Goal: Feedback & Contribution: Submit feedback/report problem

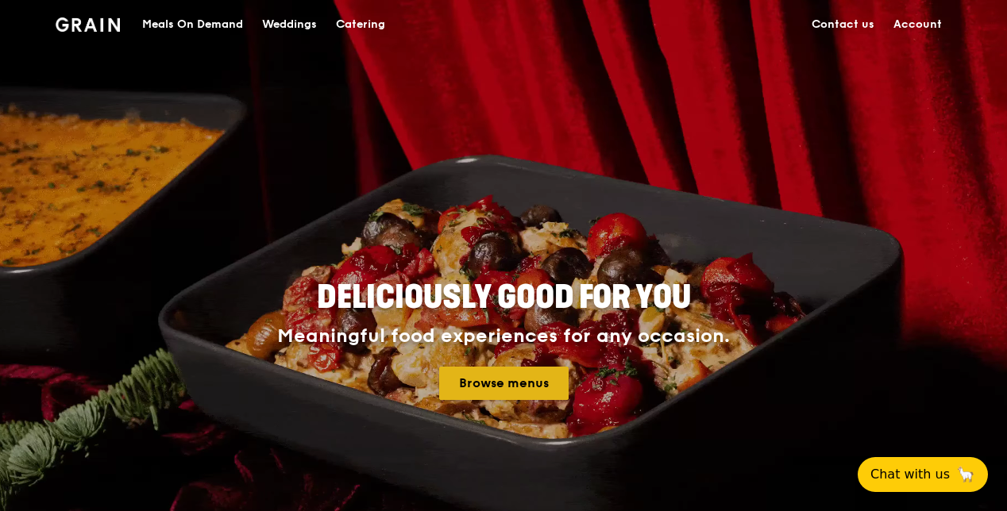
click at [478, 377] on link "Browse menus" at bounding box center [503, 383] width 129 height 33
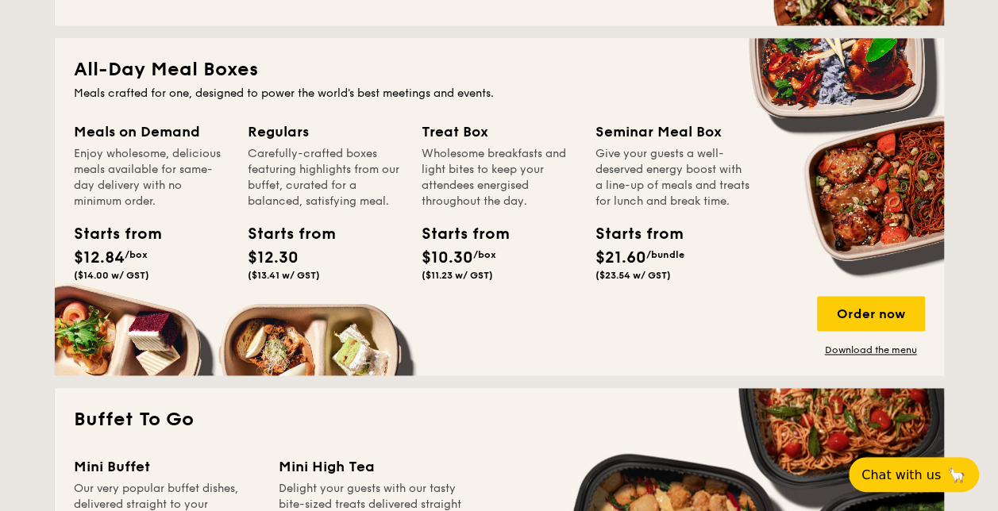
scroll to position [953, 0]
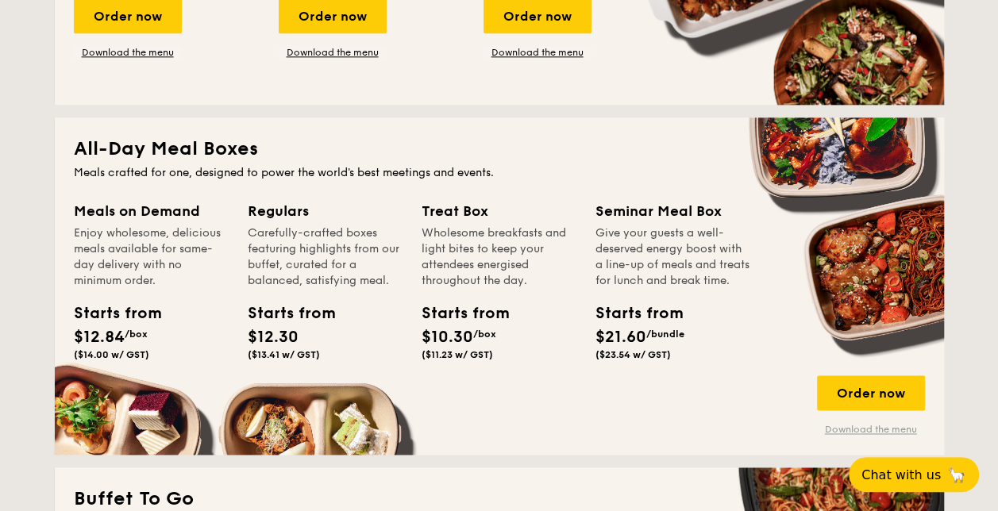
click at [850, 426] on link "Download the menu" at bounding box center [871, 429] width 108 height 13
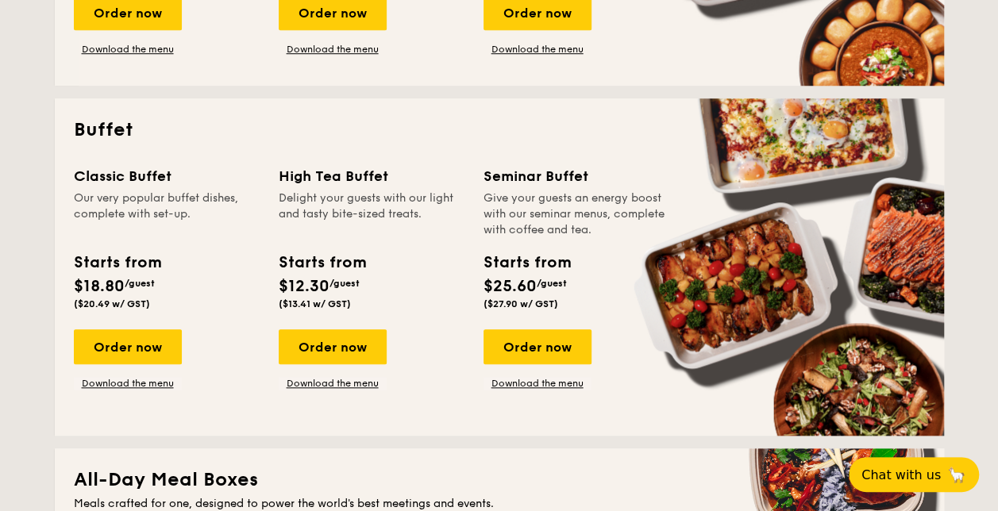
scroll to position [635, 0]
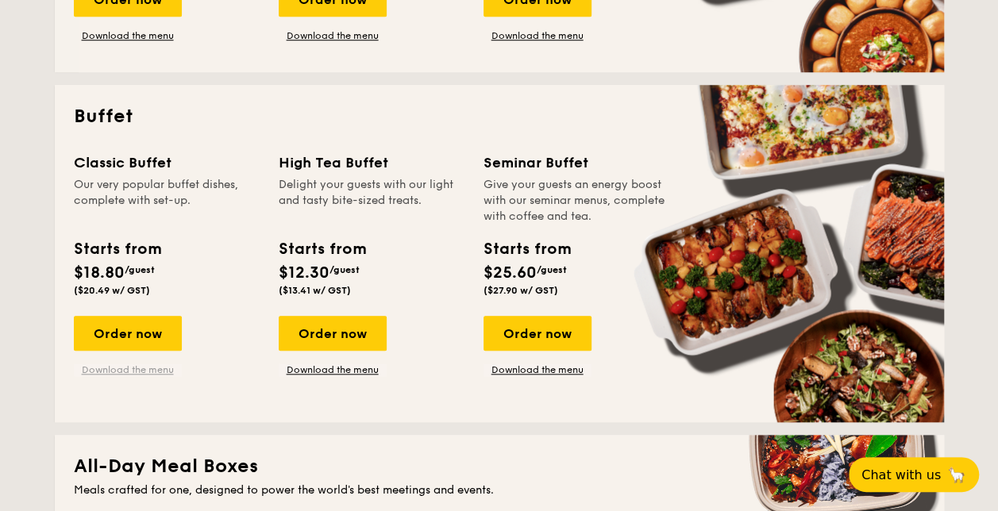
click at [123, 370] on link "Download the menu" at bounding box center [128, 370] width 108 height 13
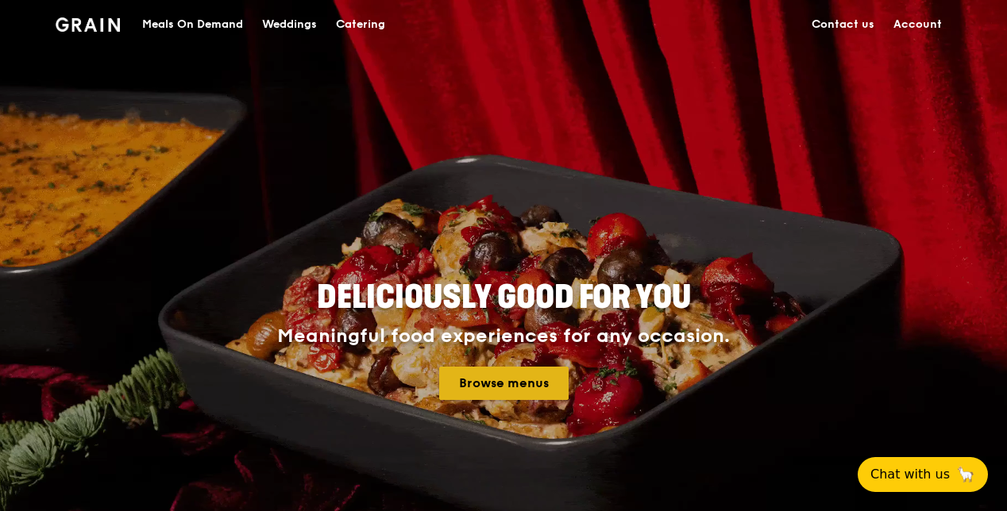
click at [542, 389] on link "Browse menus" at bounding box center [503, 383] width 129 height 33
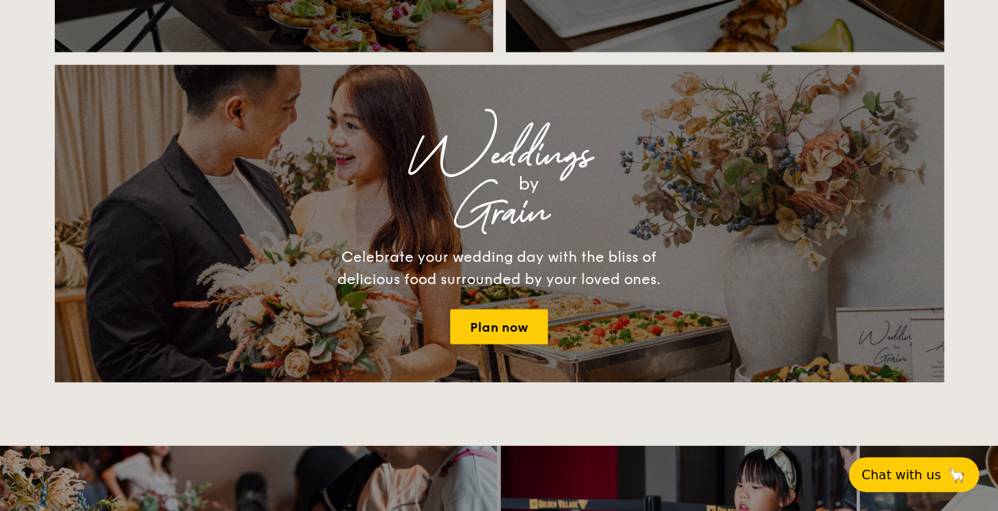
scroll to position [2064, 0]
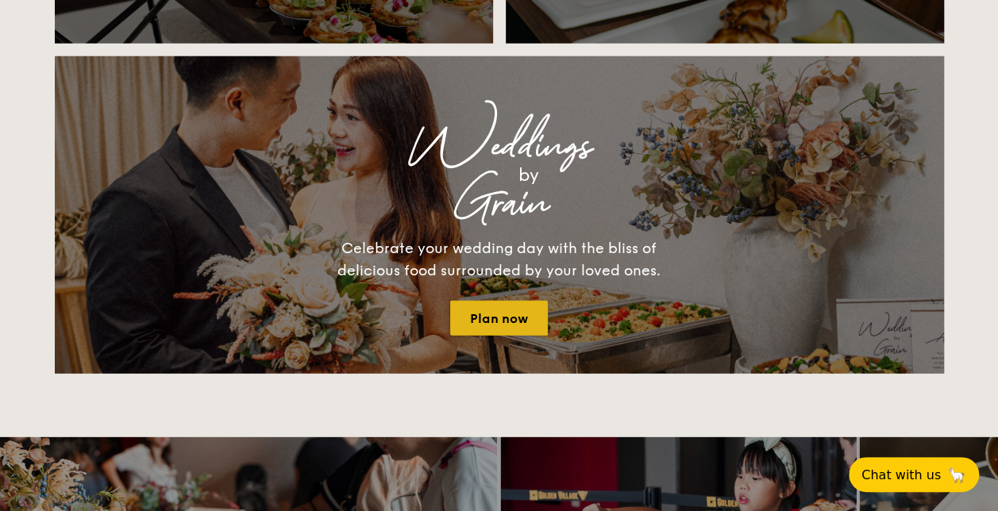
click at [526, 305] on link "Plan now" at bounding box center [499, 318] width 98 height 35
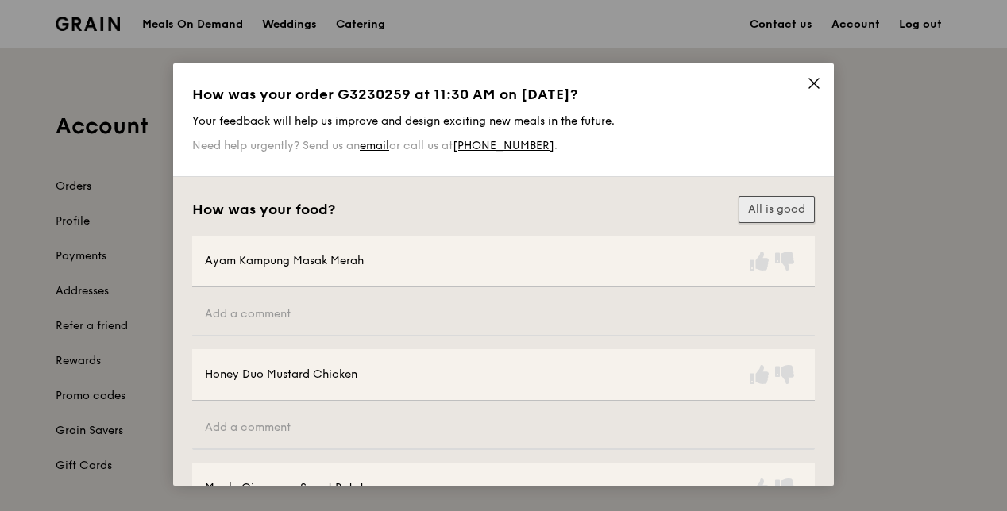
click at [783, 206] on button "All is good" at bounding box center [776, 209] width 76 height 27
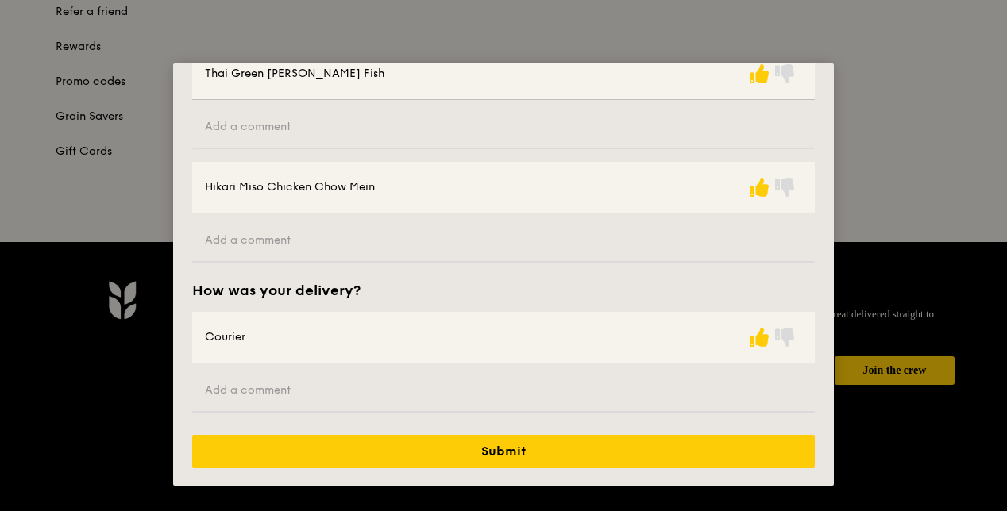
scroll to position [397, 0]
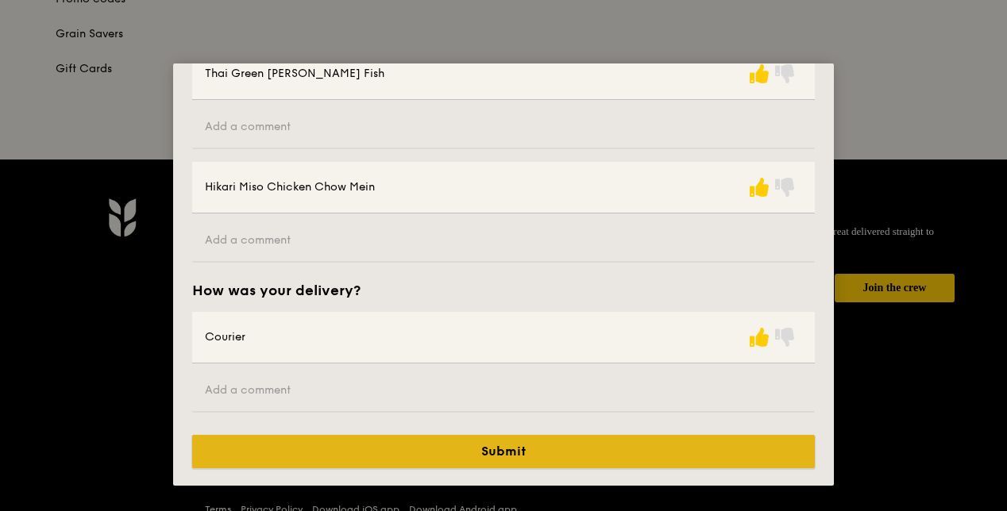
click at [665, 451] on button "Submit" at bounding box center [503, 451] width 623 height 33
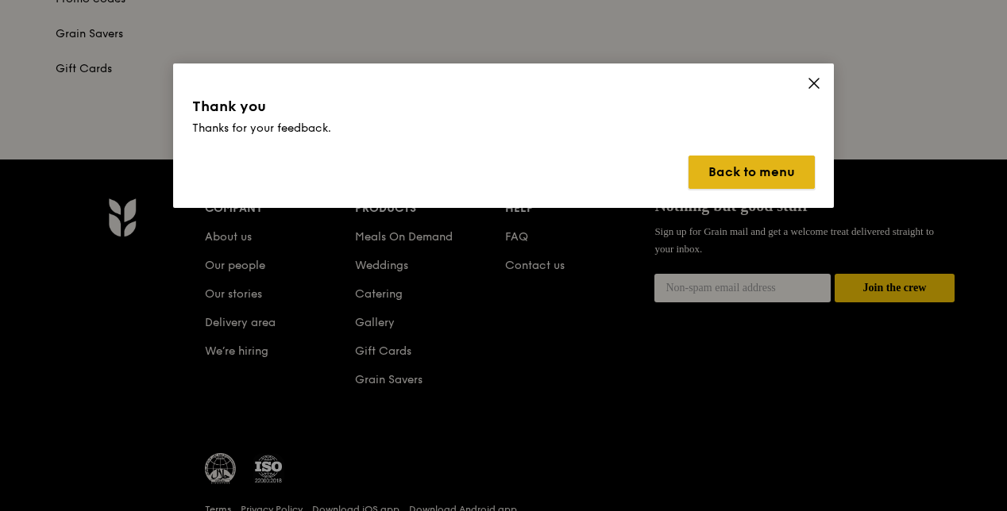
click at [758, 172] on button "Back to menu" at bounding box center [751, 172] width 126 height 33
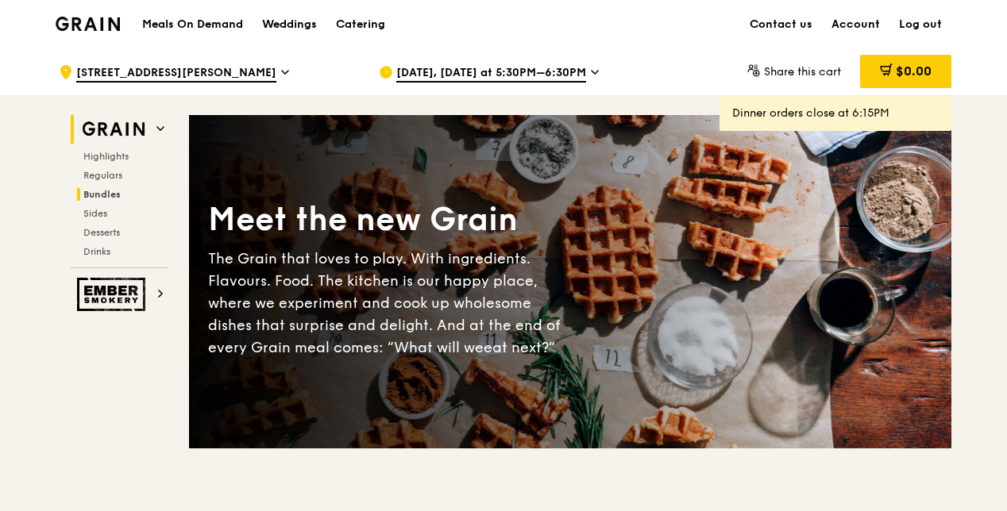
click at [116, 195] on span "Bundles" at bounding box center [101, 194] width 37 height 11
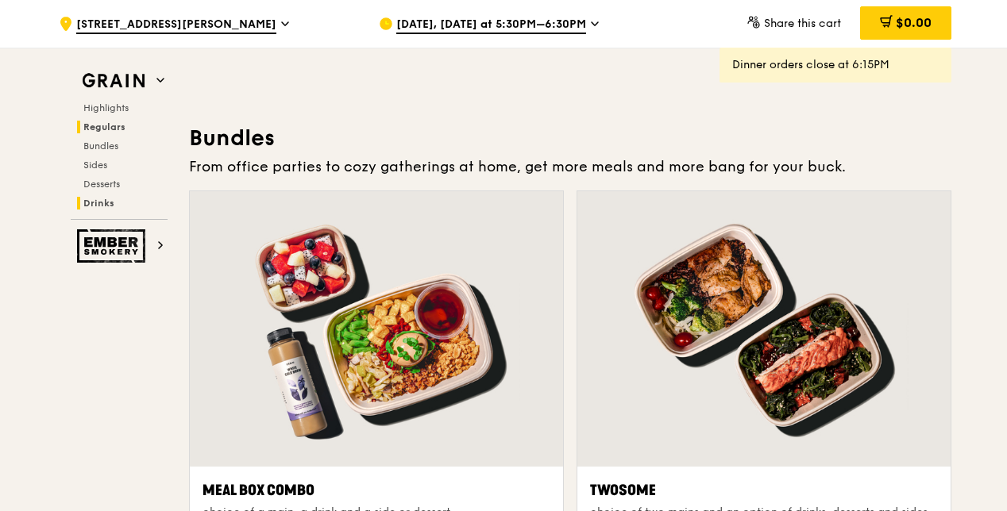
scroll to position [2268, 0]
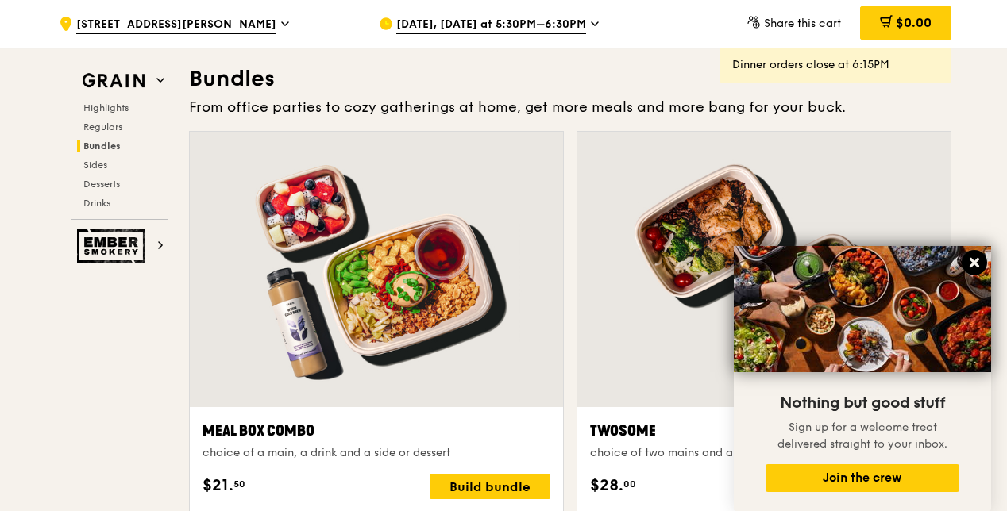
click at [975, 262] on icon at bounding box center [975, 263] width 10 height 10
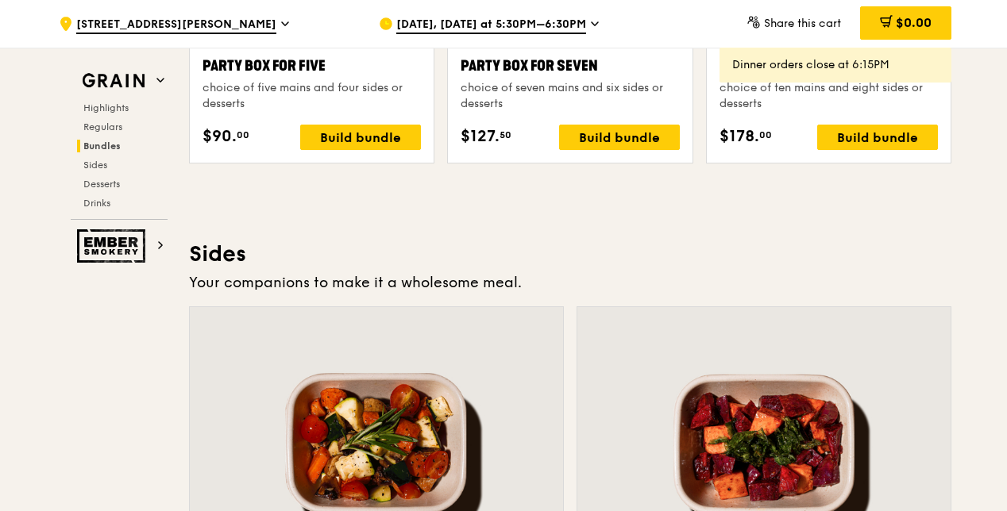
scroll to position [3379, 0]
